Goal: Information Seeking & Learning: Check status

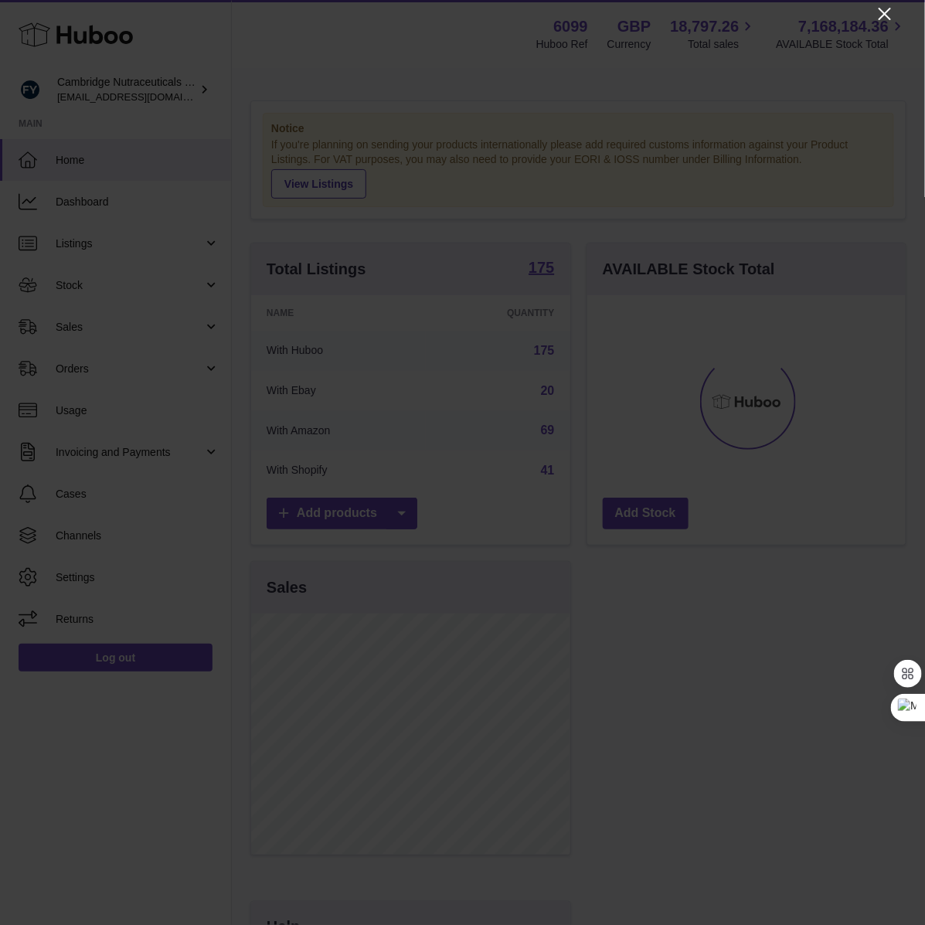
click at [882, 13] on icon "Close" at bounding box center [885, 14] width 19 height 19
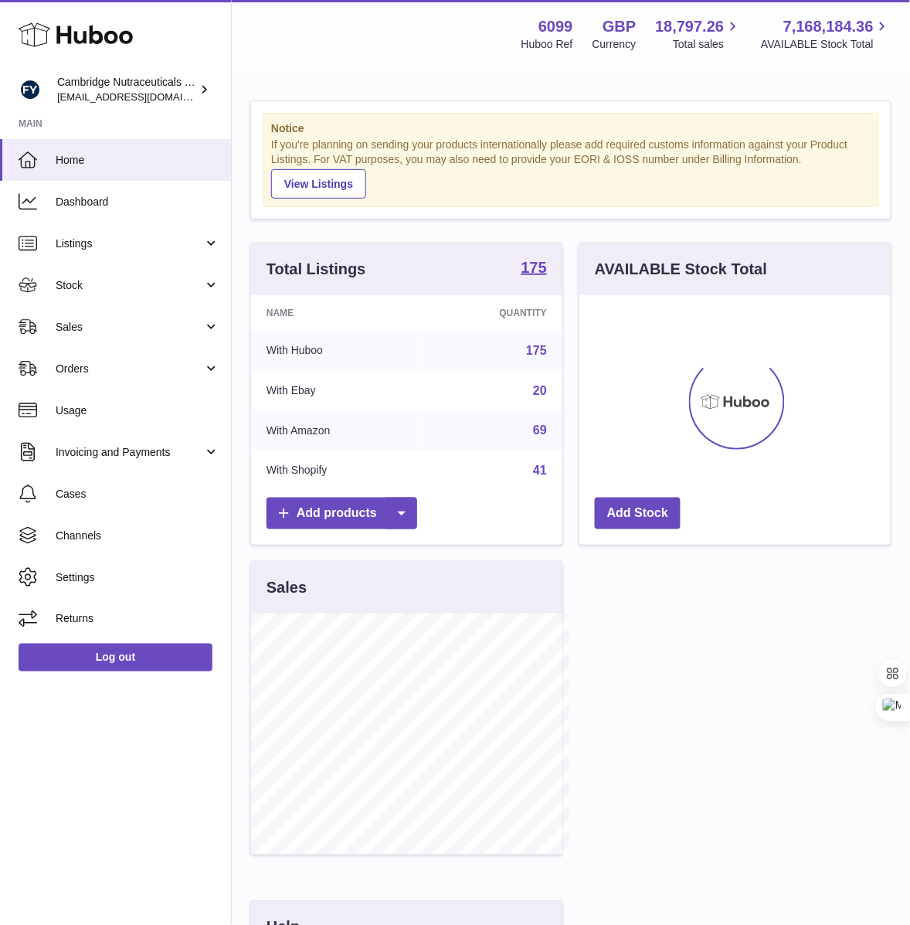
scroll to position [772498, 772428]
click at [86, 286] on span "Stock" at bounding box center [130, 285] width 148 height 15
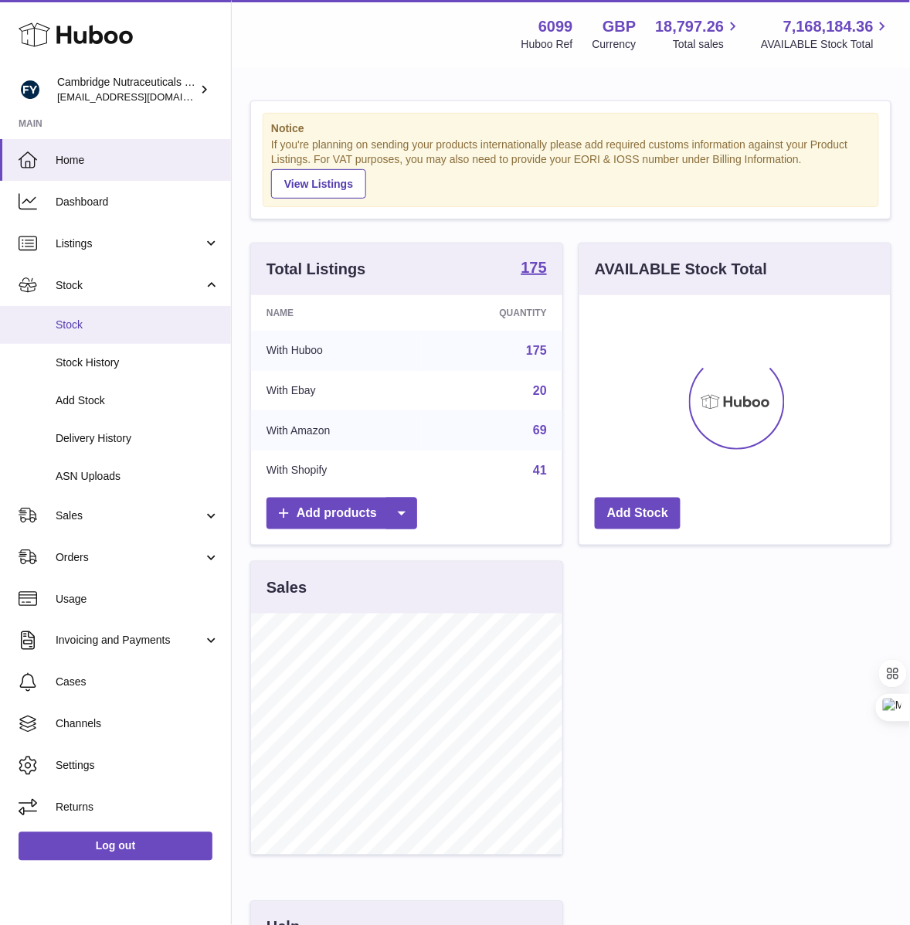
click at [75, 323] on span "Stock" at bounding box center [138, 325] width 164 height 15
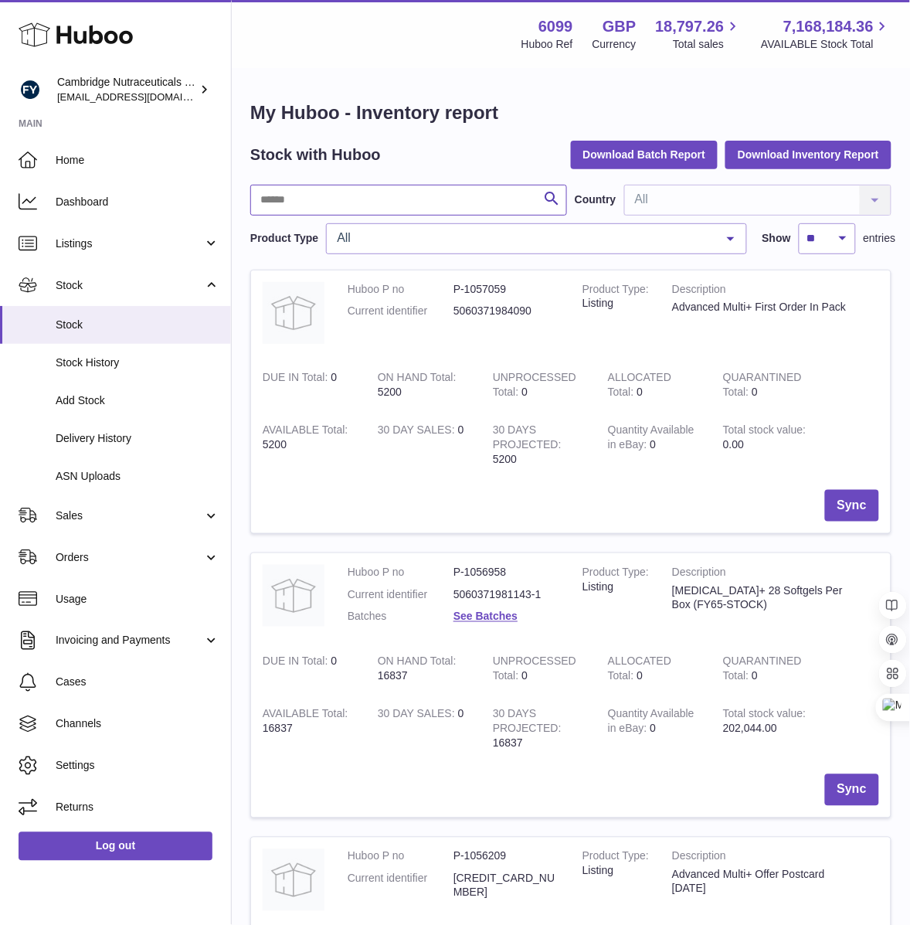
click at [327, 207] on input "text" at bounding box center [408, 200] width 317 height 31
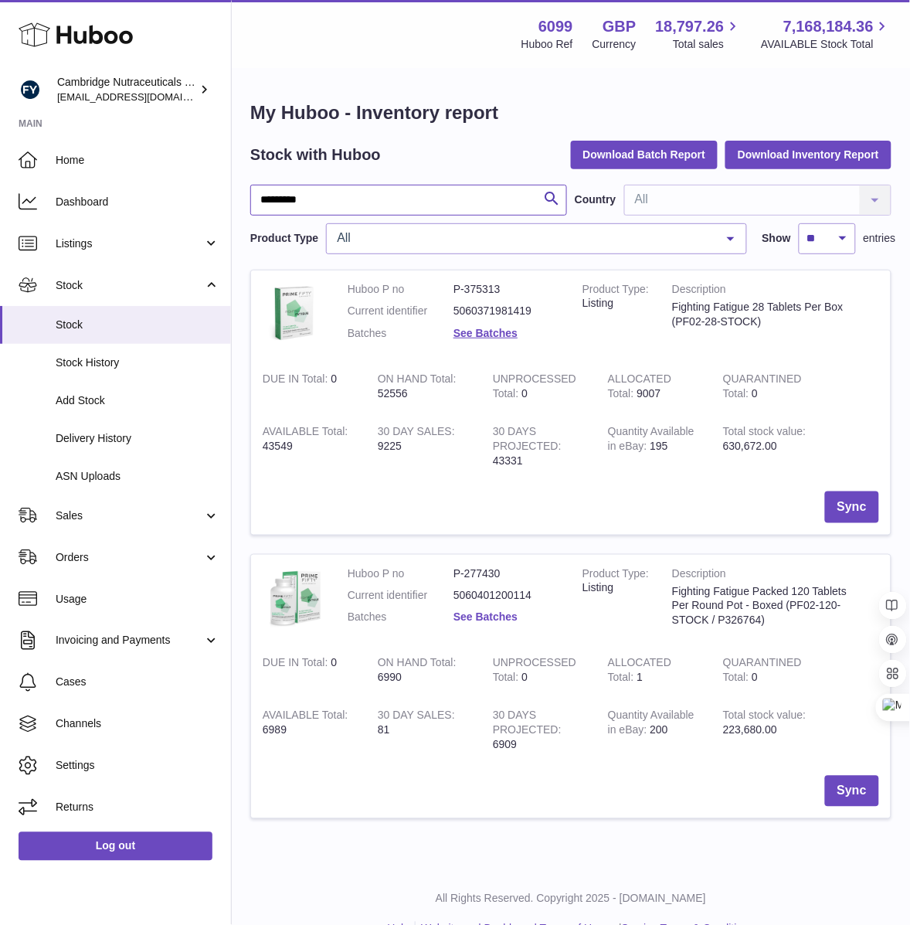
type input "********"
click at [485, 614] on link "See Batches" at bounding box center [486, 617] width 64 height 12
